Goal: Task Accomplishment & Management: Use online tool/utility

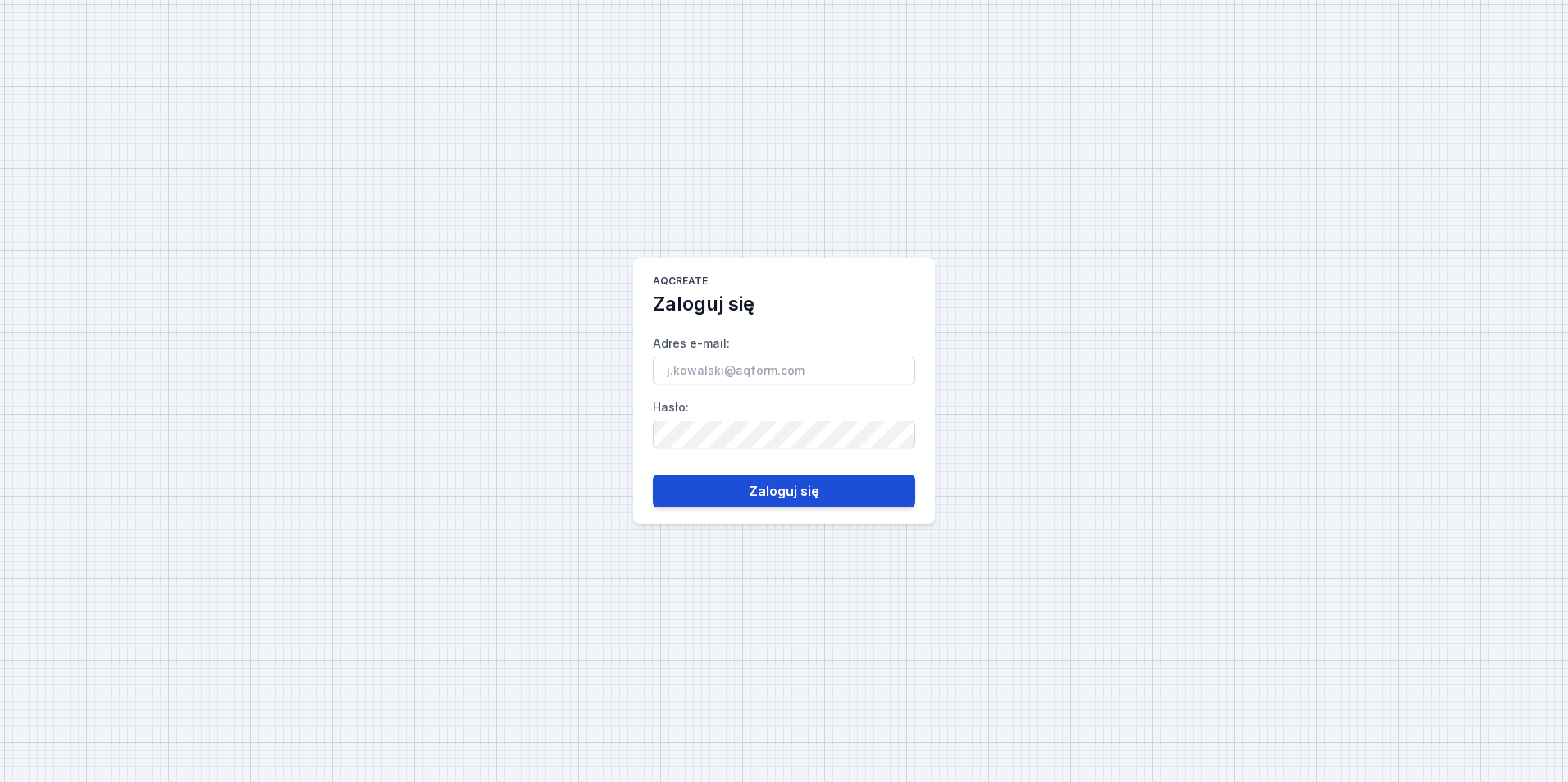
type input "mateusz.ryczkowski@aqform.com"
click at [749, 477] on button "Zaloguj się" at bounding box center [784, 491] width 262 height 32
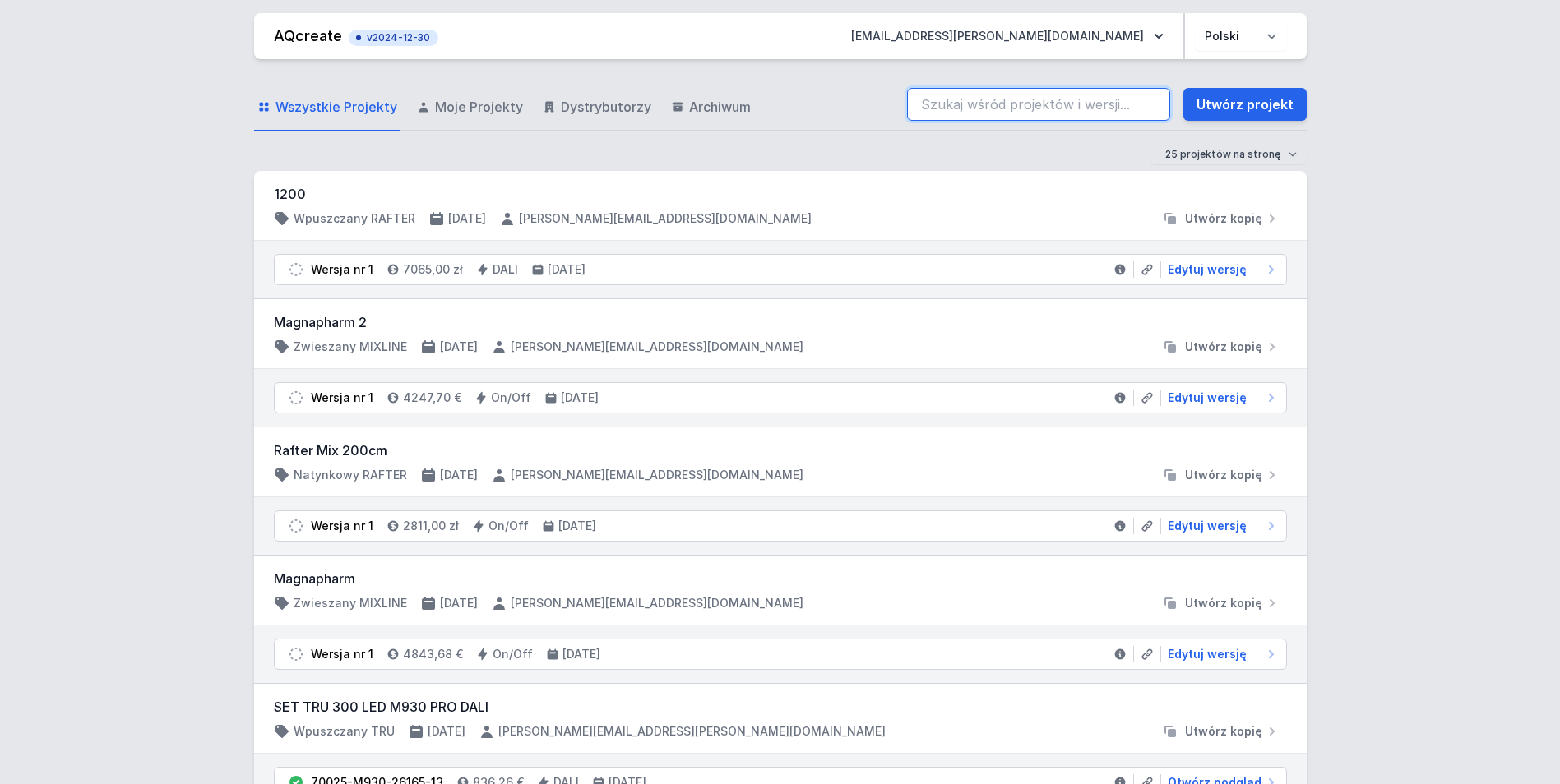
click at [1050, 118] on input "search" at bounding box center [1038, 103] width 263 height 33
click at [1218, 274] on span "Edytuj wersję" at bounding box center [1207, 269] width 79 height 17
select select "M"
select select "3000"
select select "4"
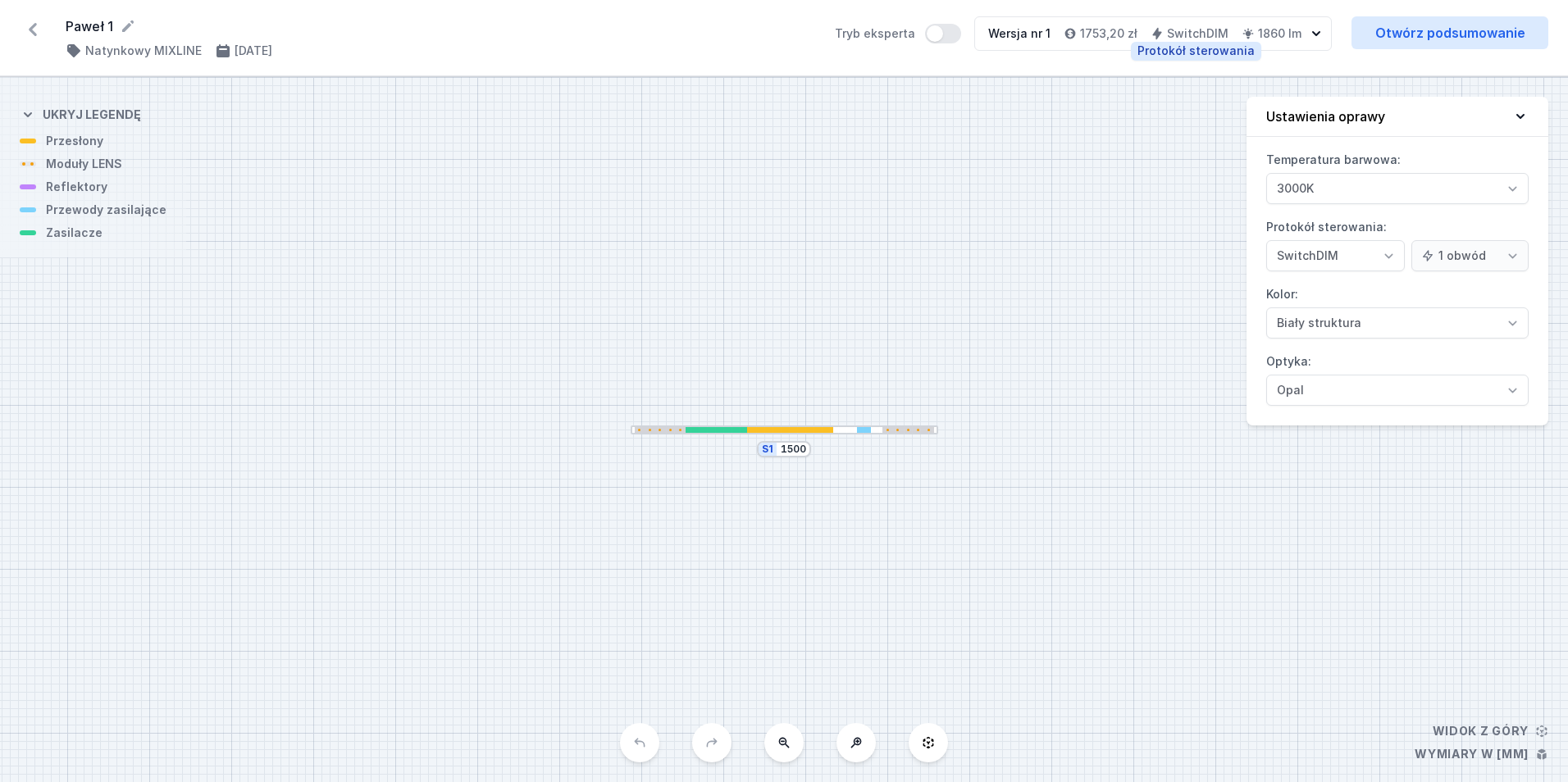
select select "3"
click at [847, 433] on div at bounding box center [784, 430] width 308 height 9
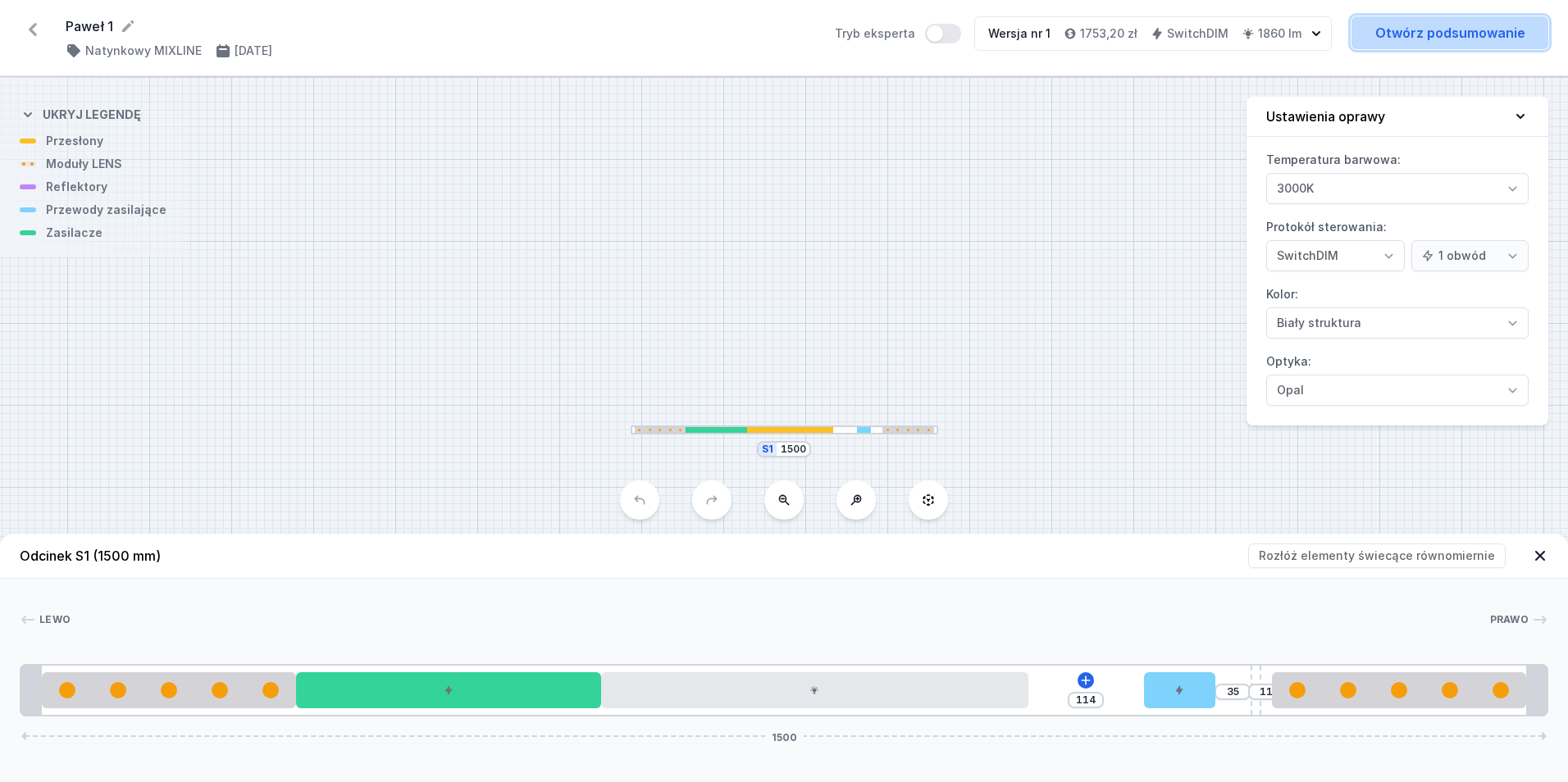
click at [1444, 28] on link "Otwórz podsumowanie" at bounding box center [1450, 32] width 197 height 32
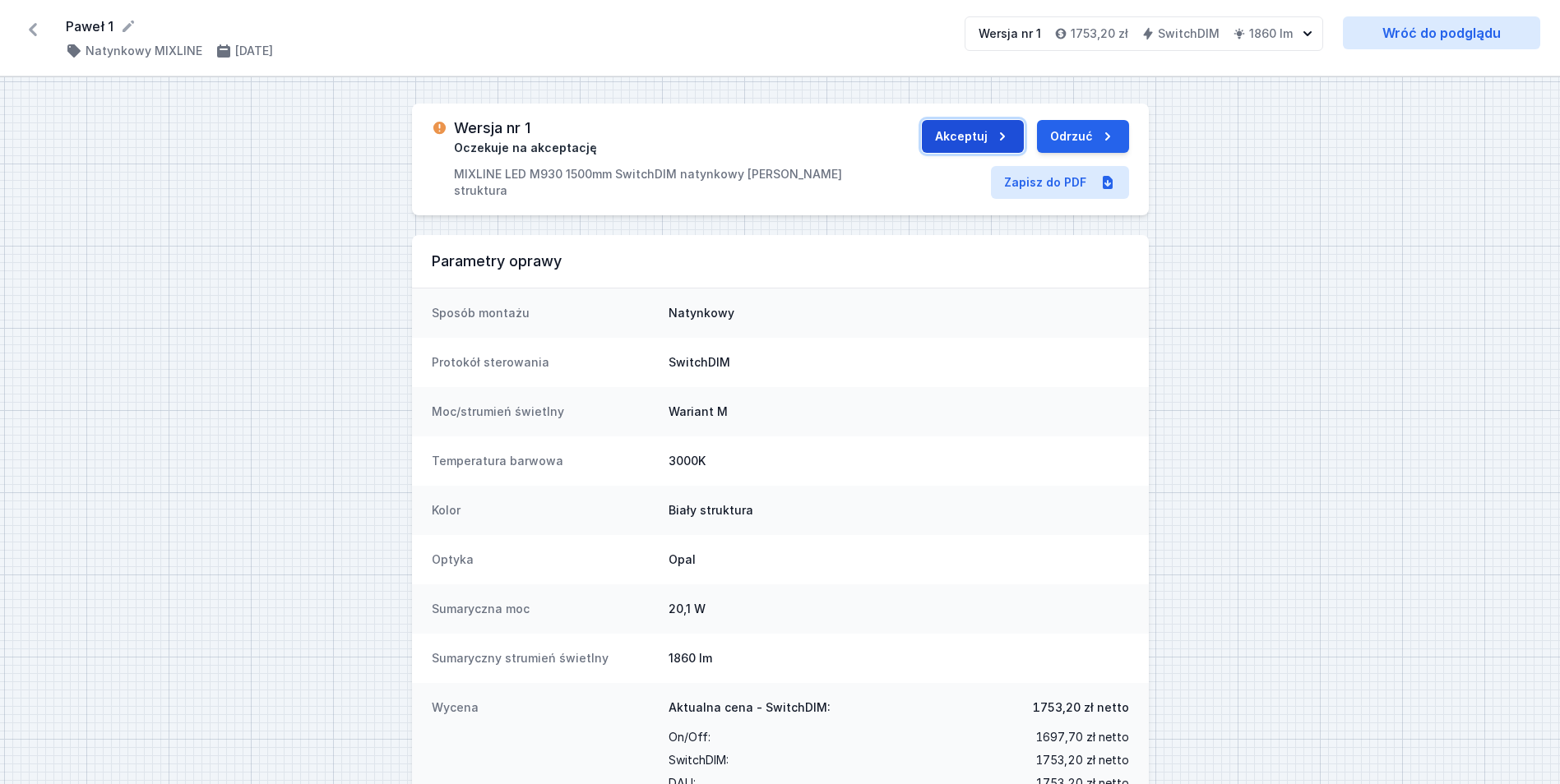
click at [968, 129] on button "Akceptuj" at bounding box center [973, 136] width 102 height 33
click at [1046, 135] on button "Wyślij do ERP" at bounding box center [1066, 136] width 127 height 33
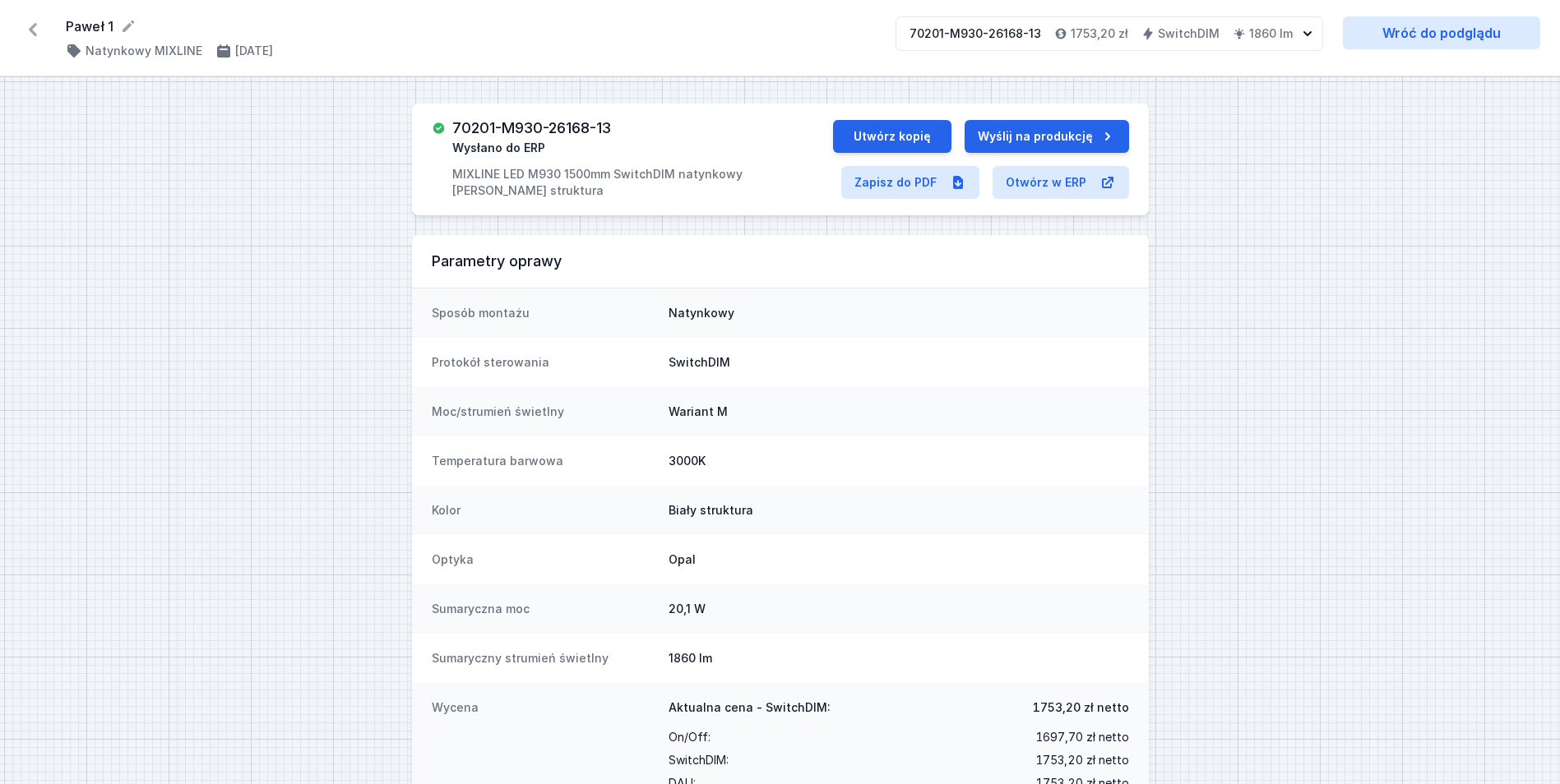
click at [542, 124] on h3 "70201-M930-26168-13" at bounding box center [531, 128] width 159 height 17
copy h3 "70201-M930-26168-13"
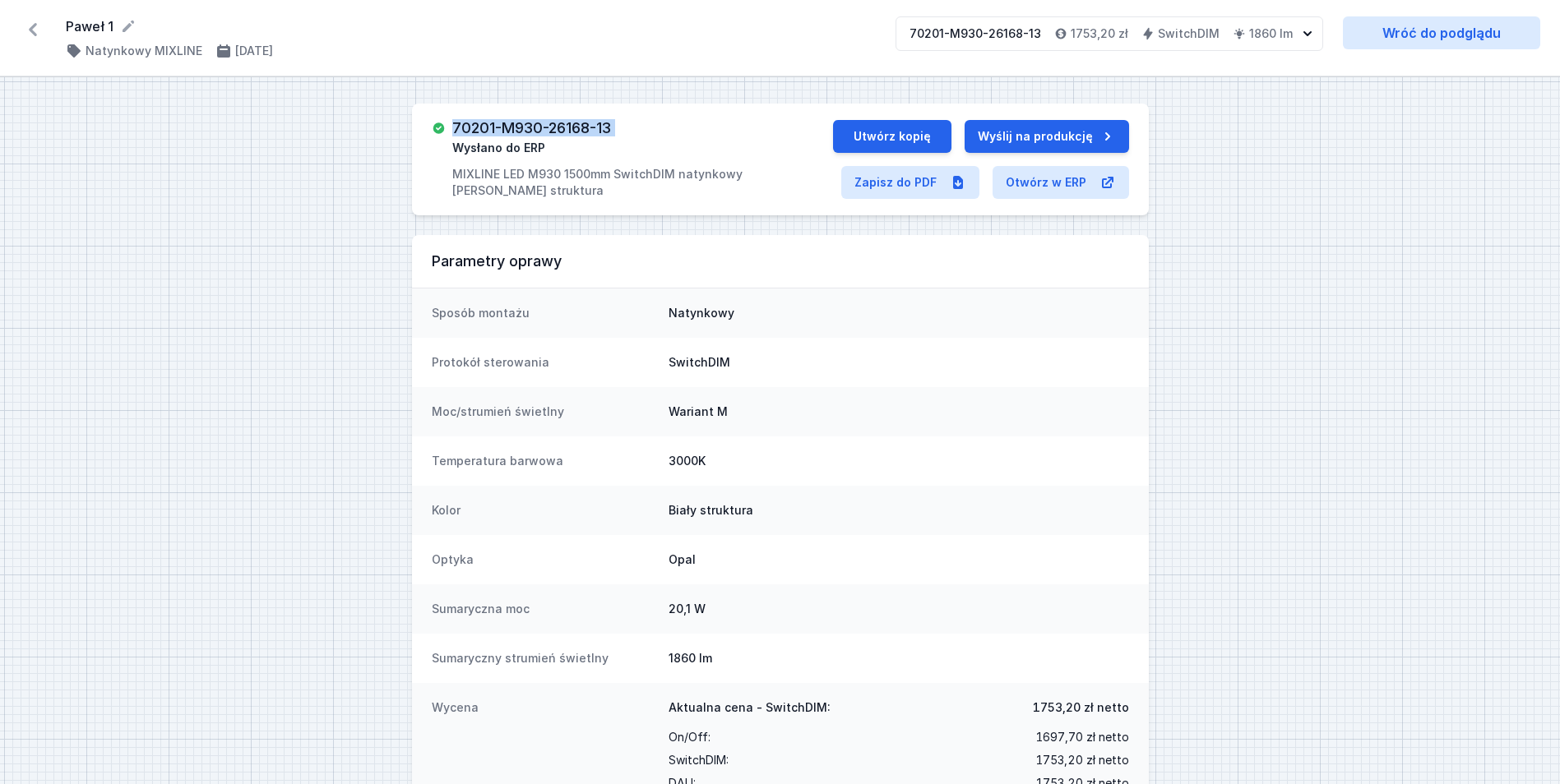
copy h3 "70201-M930-26168-13"
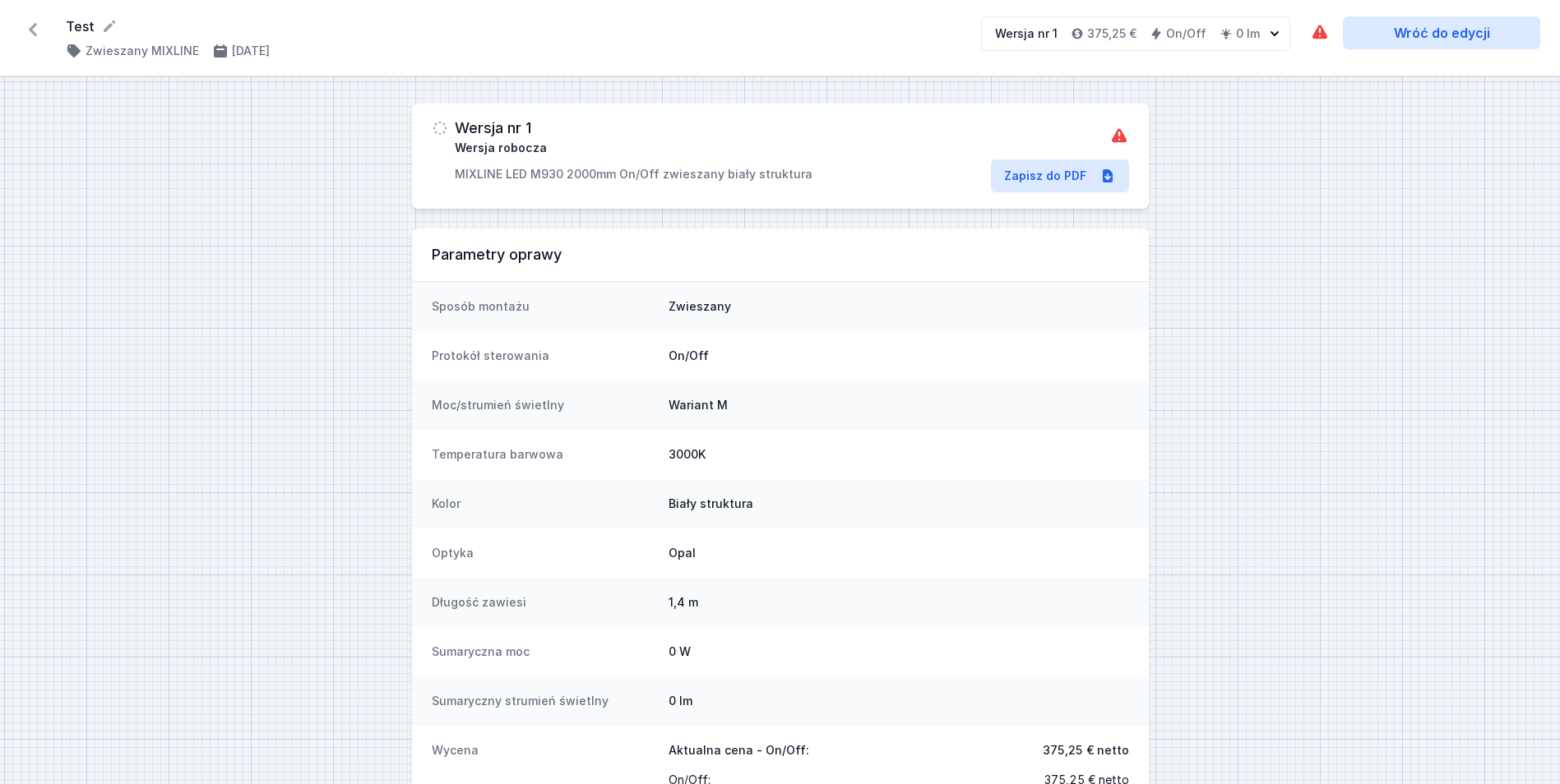
click at [1489, 181] on div "Wersja nr 1 Wersja robocza MIXLINE LED M930 2000mm On/Off zwieszany biały struk…" at bounding box center [780, 643] width 1560 height 1131
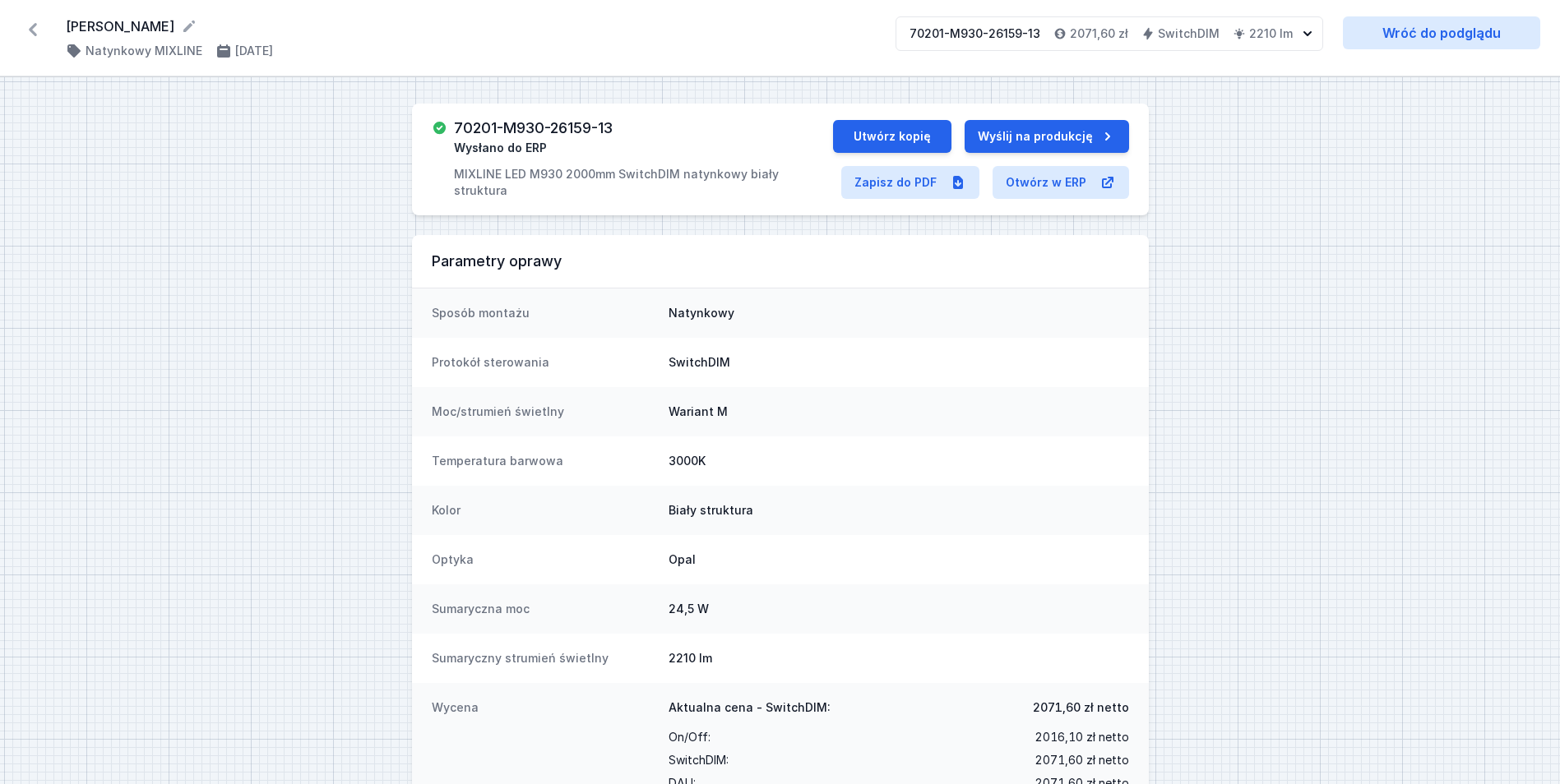
click at [561, 124] on h3 "70201-M930-26159-13" at bounding box center [533, 128] width 159 height 17
click at [561, 123] on h3 "70201-M930-26159-13" at bounding box center [533, 128] width 159 height 17
copy h3 "70201-M930-26159-13"
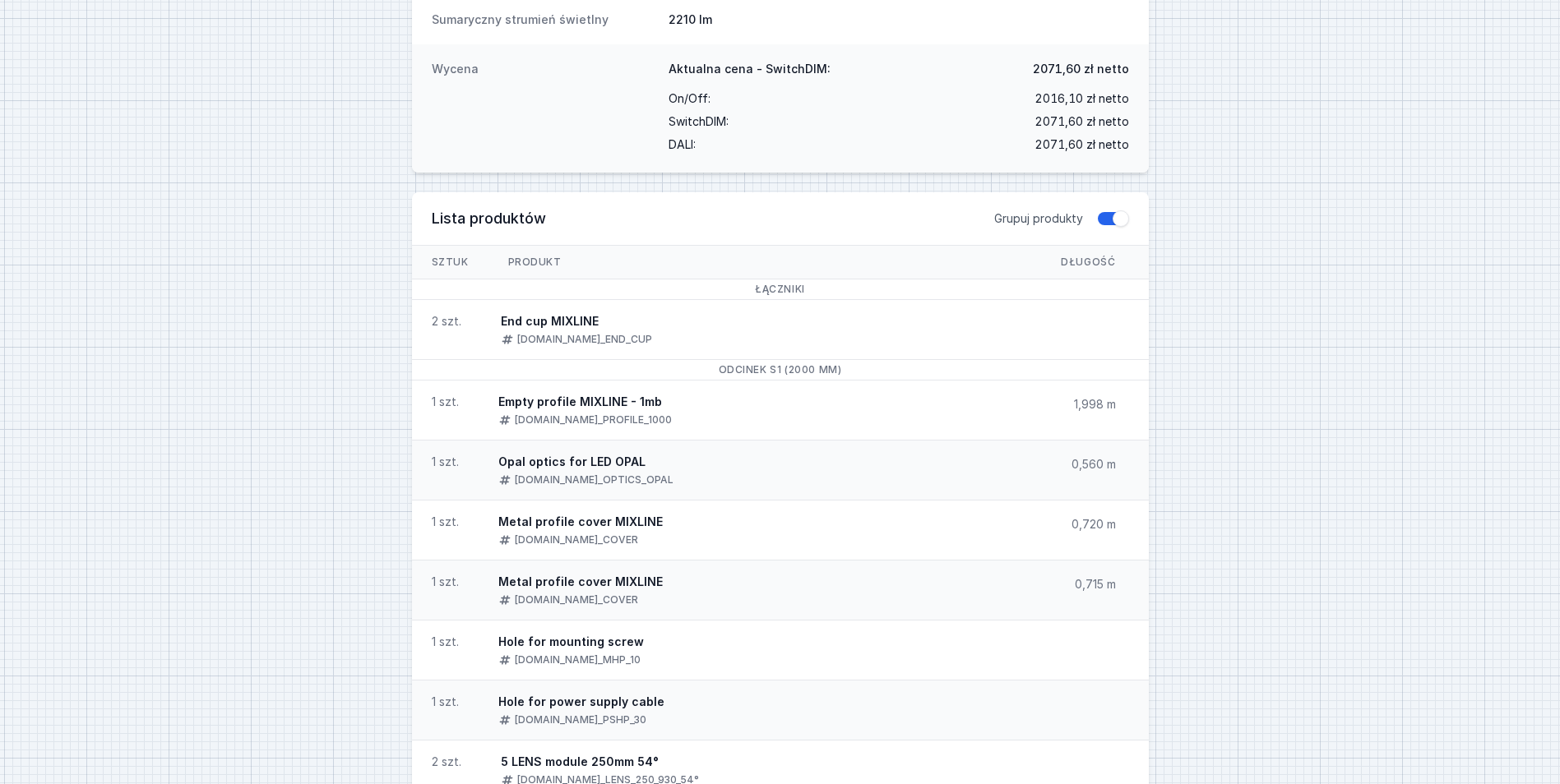
scroll to position [62, 0]
